Goal: Task Accomplishment & Management: Manage account settings

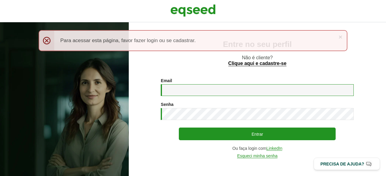
click at [169, 90] on input "Email *" at bounding box center [257, 90] width 193 height 12
type input "**********"
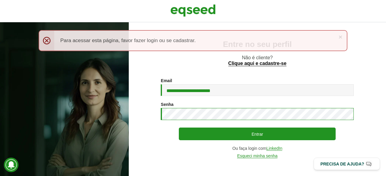
click at [179, 128] on button "Entrar" at bounding box center [257, 134] width 157 height 13
